Goal: Check status: Check status

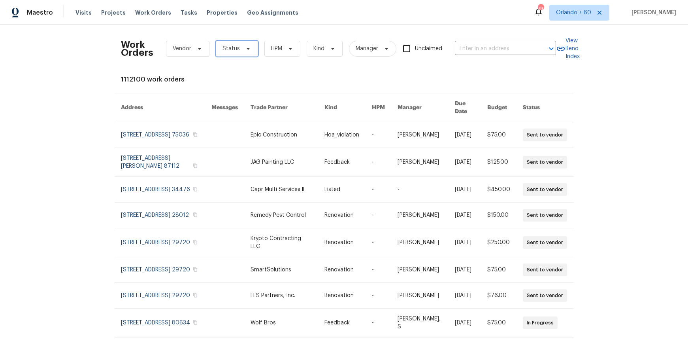
click at [230, 50] on span "Status" at bounding box center [231, 49] width 17 height 8
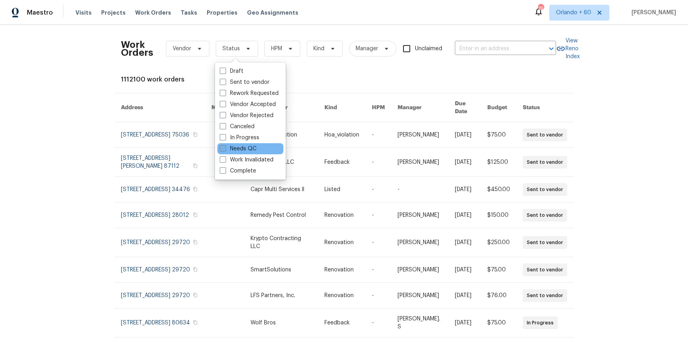
click at [240, 148] on label "Needs QC" at bounding box center [238, 149] width 37 height 8
click at [225, 148] on input "Needs QC" at bounding box center [222, 147] width 5 height 5
checkbox input "true"
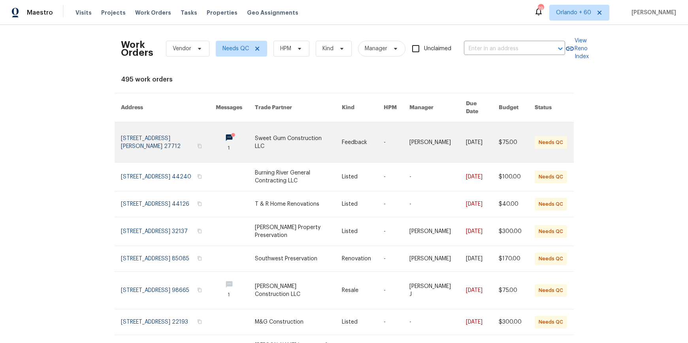
click at [279, 134] on link at bounding box center [298, 142] width 87 height 40
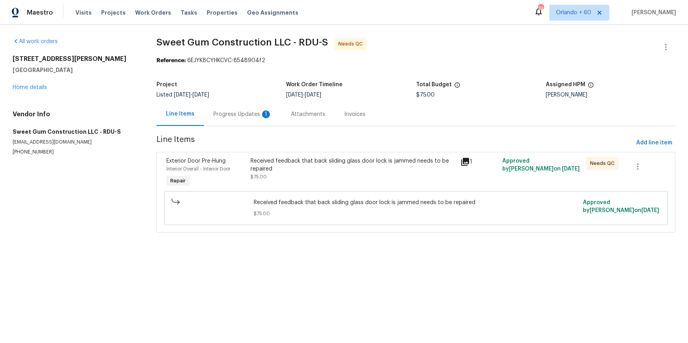
click at [266, 171] on div "Received feedback that back sliding glass door lock is jammed needs to be repai…" at bounding box center [353, 165] width 205 height 16
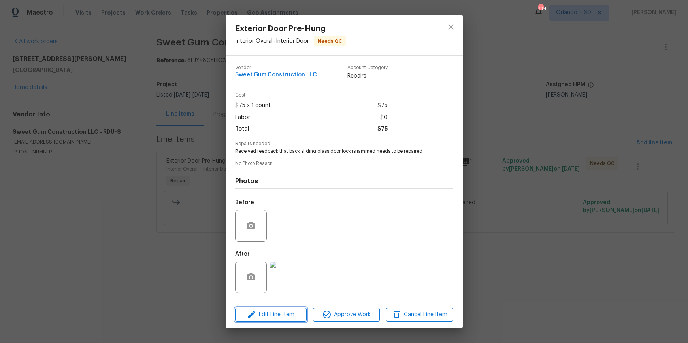
click at [272, 315] on span "Edit Line Item" at bounding box center [271, 314] width 67 height 10
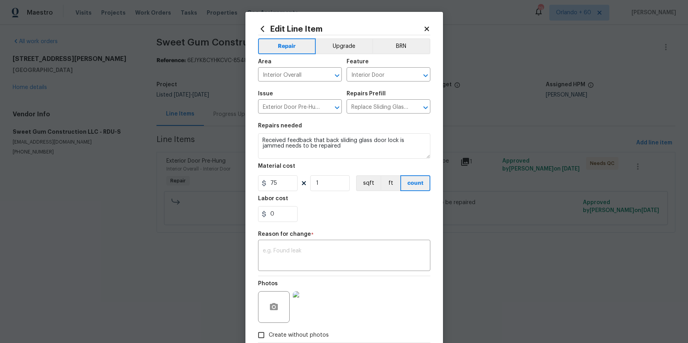
scroll to position [47, 0]
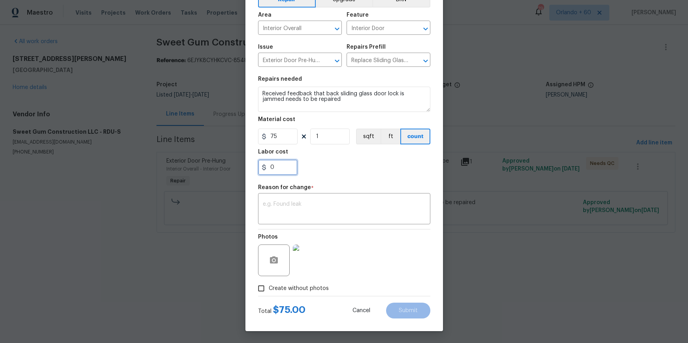
click at [285, 170] on input "0" at bounding box center [278, 167] width 40 height 16
type input "100"
click at [387, 168] on div "100" at bounding box center [344, 167] width 172 height 16
click at [361, 208] on textarea at bounding box center [344, 209] width 163 height 17
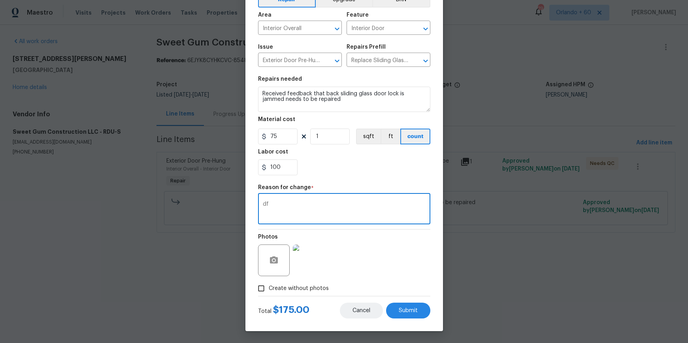
type textarea "df"
click at [359, 313] on span "Cancel" at bounding box center [362, 310] width 18 height 6
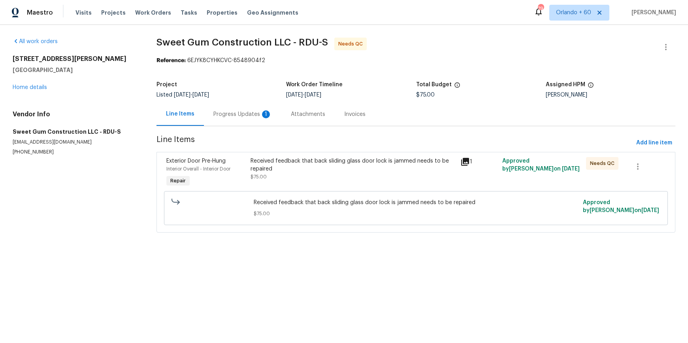
scroll to position [0, 0]
click at [30, 41] on link "All work orders" at bounding box center [35, 42] width 45 height 6
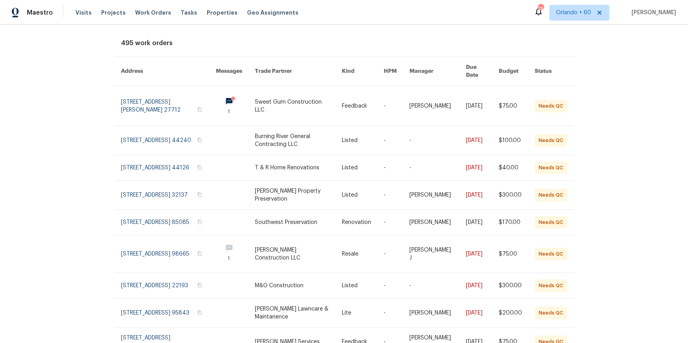
scroll to position [56, 0]
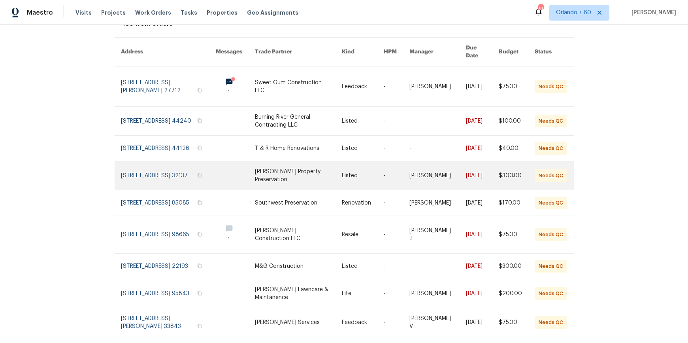
click at [311, 164] on link at bounding box center [298, 175] width 87 height 28
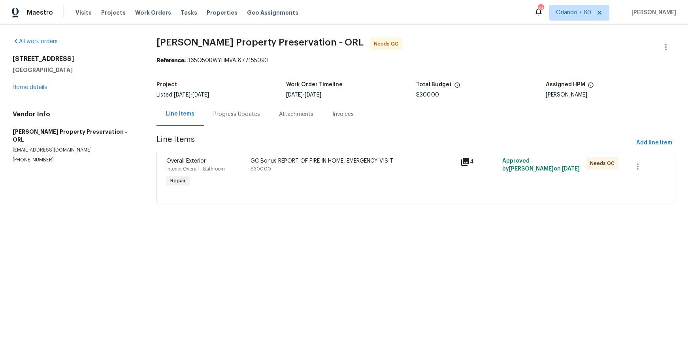
click at [259, 160] on div "GC Bonus REPORT OF FIRE IN HOME, EMERGENCY VISIT" at bounding box center [353, 161] width 205 height 8
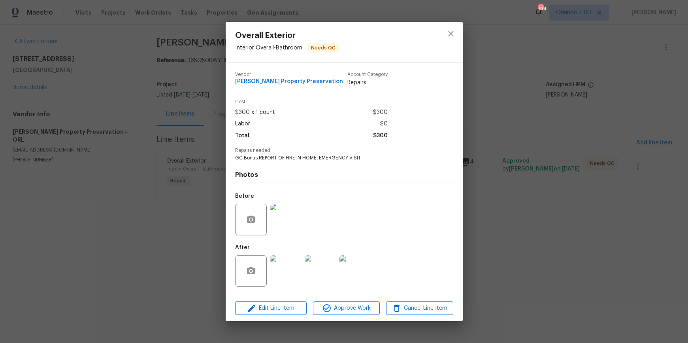
click at [284, 273] on img at bounding box center [286, 271] width 32 height 32
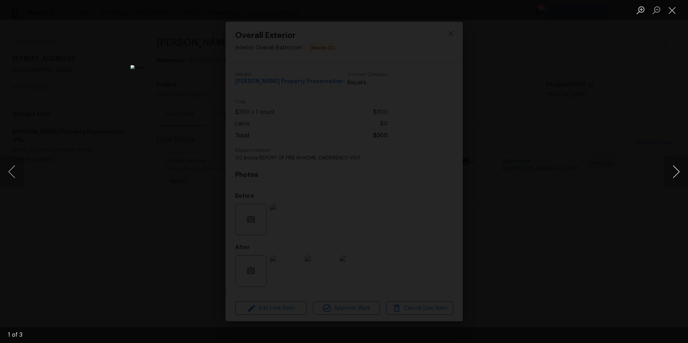
click at [676, 169] on button "Next image" at bounding box center [676, 172] width 24 height 32
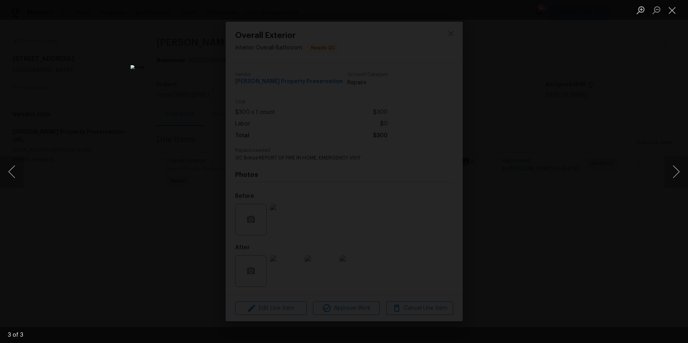
click at [604, 189] on div "Lightbox" at bounding box center [344, 171] width 688 height 343
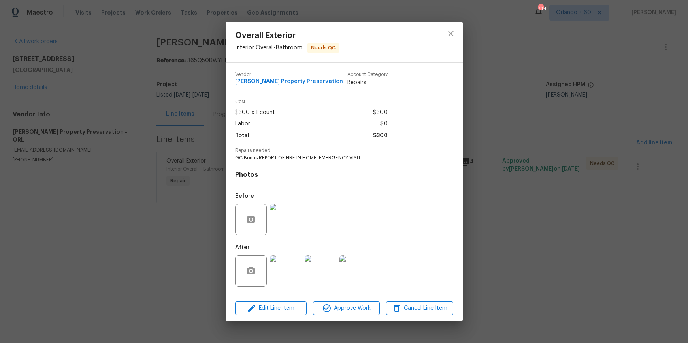
click at [299, 219] on img at bounding box center [286, 220] width 32 height 32
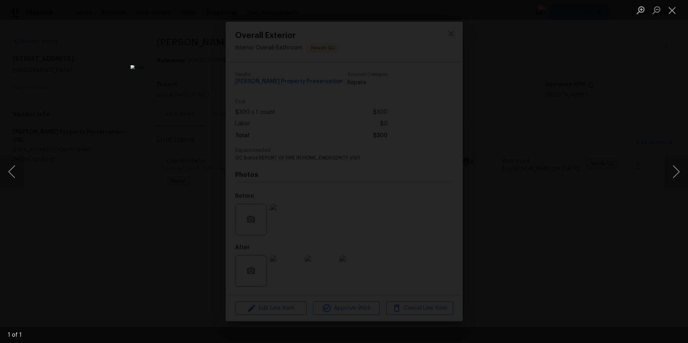
click at [555, 172] on div "Lightbox" at bounding box center [344, 171] width 688 height 343
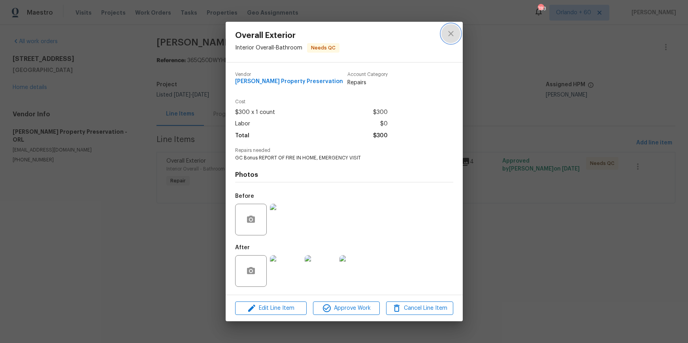
click at [453, 36] on icon "close" at bounding box center [450, 33] width 9 height 9
